Goal: Task Accomplishment & Management: Use online tool/utility

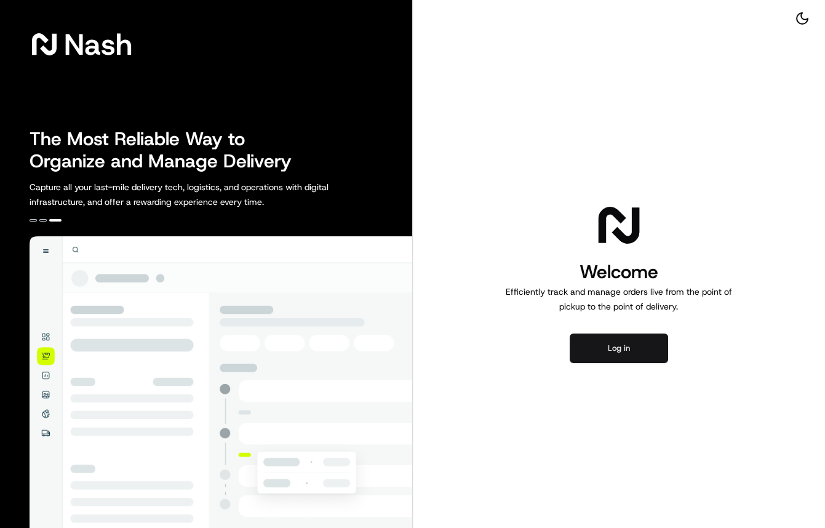
click at [634, 341] on button "Log in" at bounding box center [618, 348] width 98 height 30
